Goal: Information Seeking & Learning: Learn about a topic

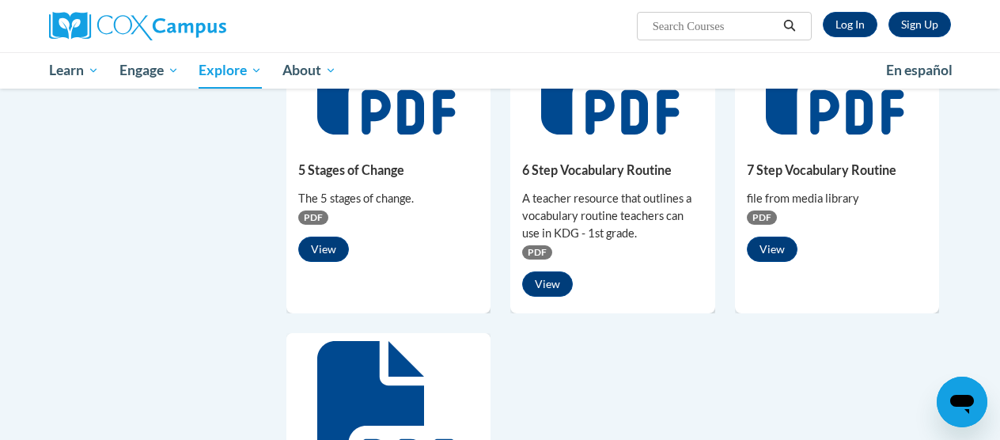
scroll to position [1020, 0]
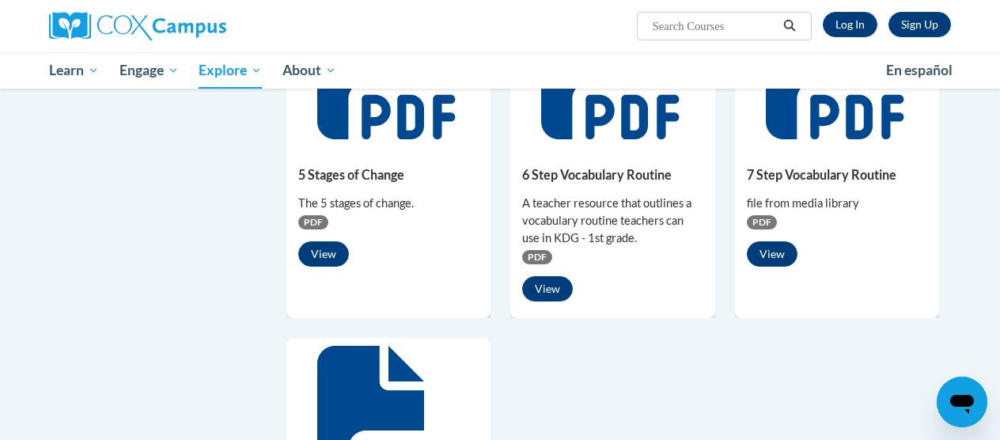
scroll to position [1014, 0]
